Goal: Transaction & Acquisition: Purchase product/service

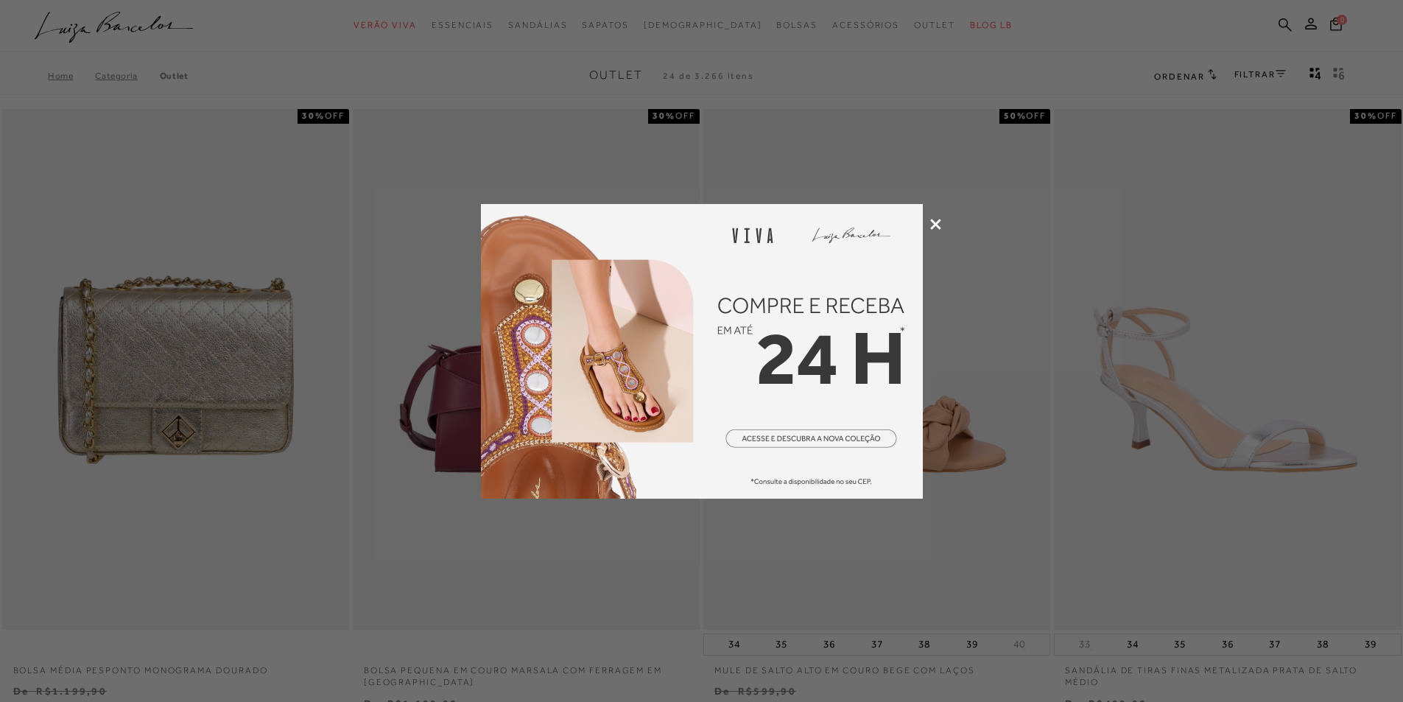
click at [931, 229] on icon at bounding box center [936, 224] width 11 height 11
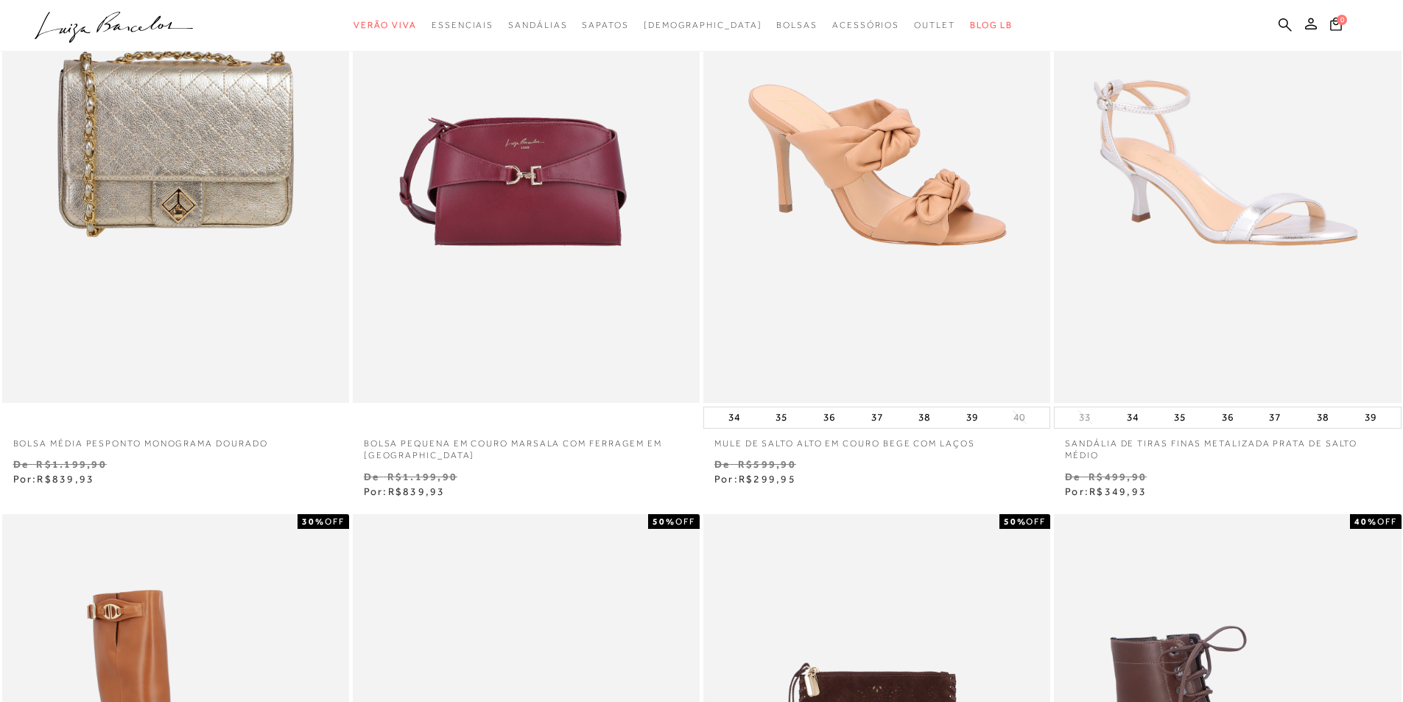
scroll to position [221, 0]
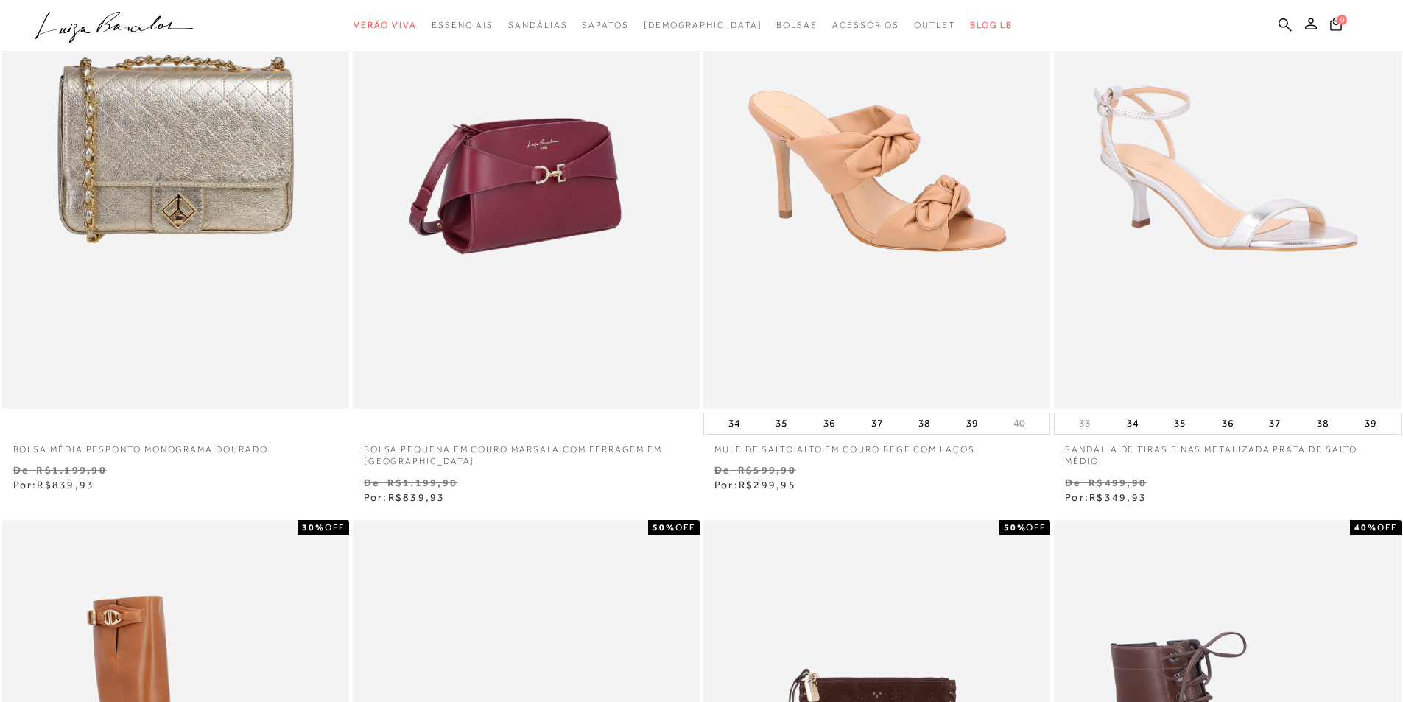
click at [578, 195] on img at bounding box center [527, 148] width 346 height 521
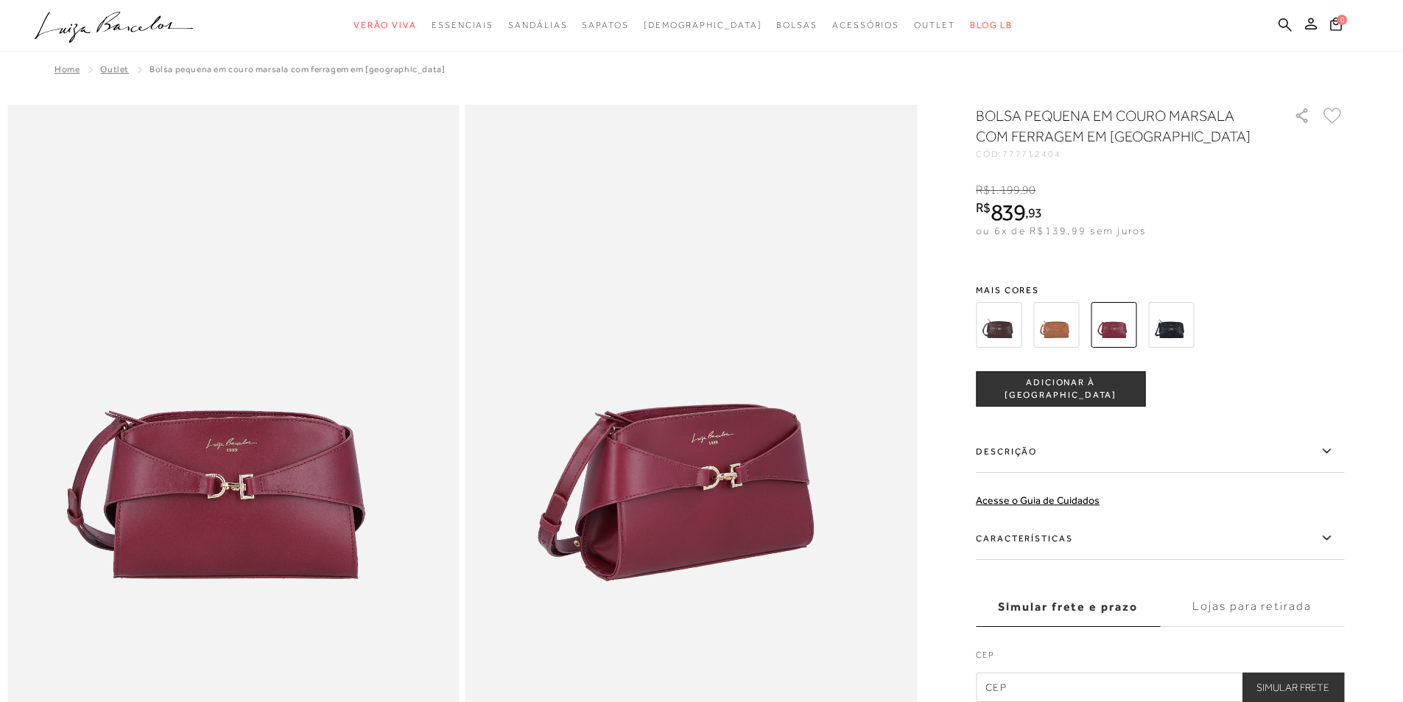
click at [1053, 314] on img at bounding box center [1057, 325] width 46 height 46
